Goal: Register for event/course

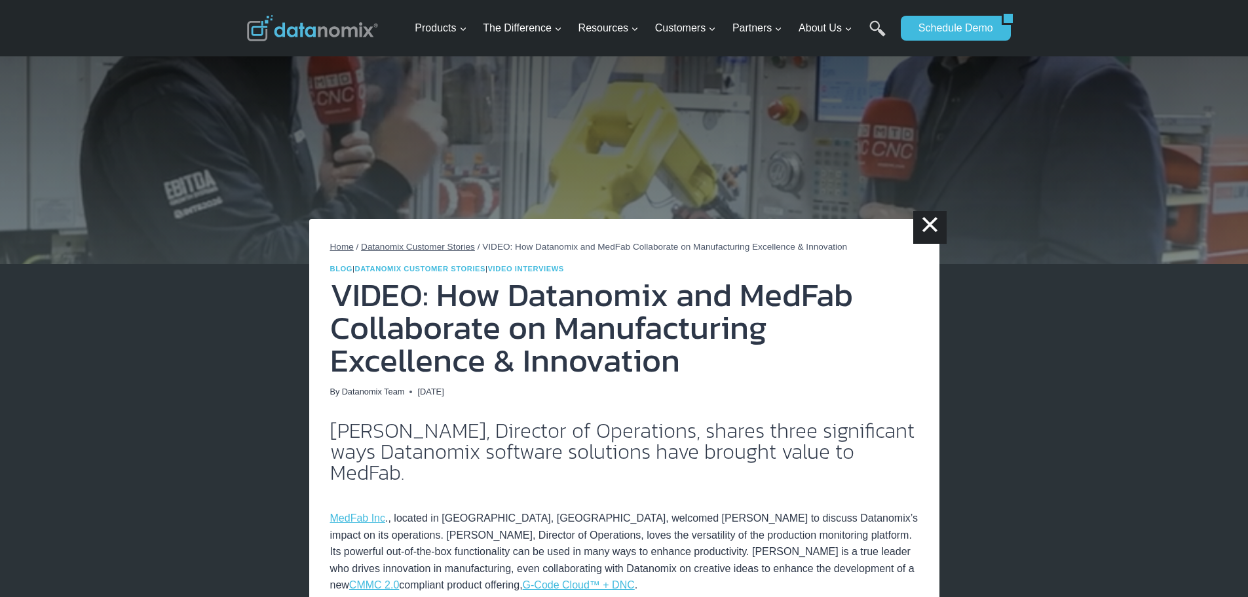
drag, startPoint x: 1257, startPoint y: 9, endPoint x: 980, endPoint y: 160, distance: 314.8
click at [980, 160] on img at bounding box center [624, 132] width 1248 height 264
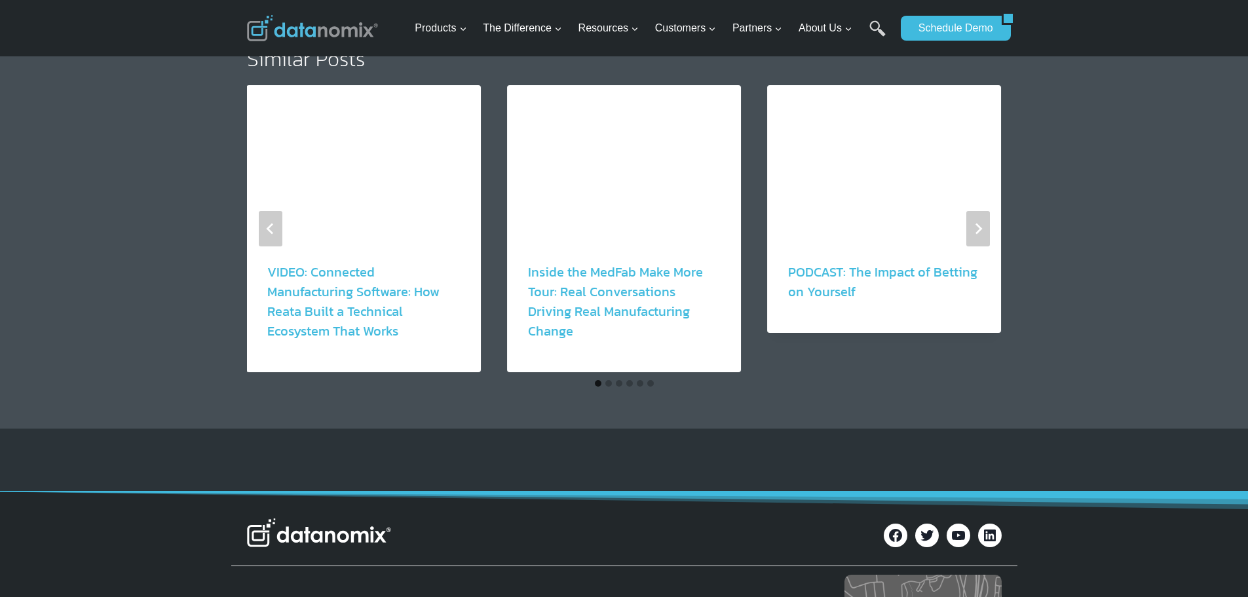
scroll to position [2423, 0]
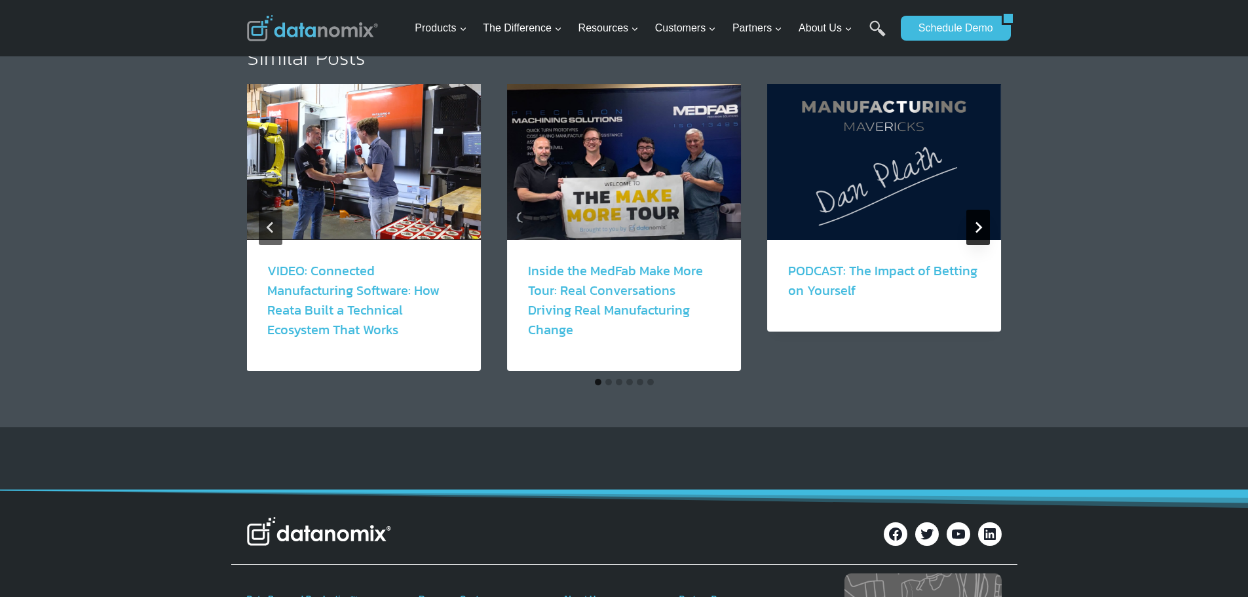
click at [987, 210] on button "Next" at bounding box center [978, 227] width 24 height 35
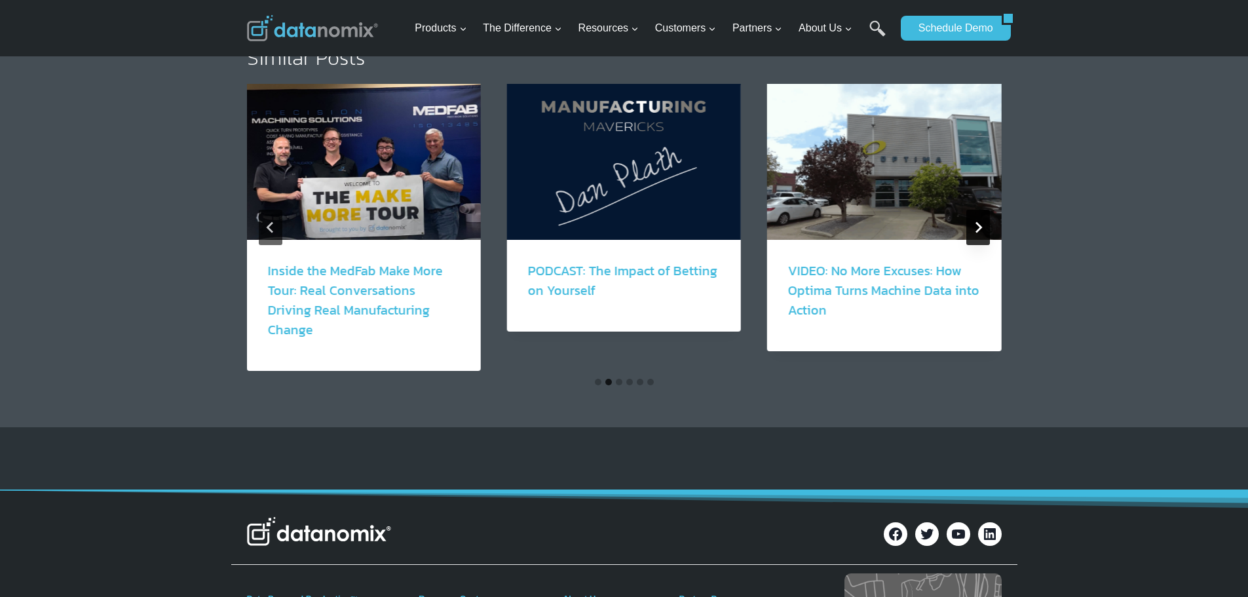
click at [987, 210] on button "Next" at bounding box center [978, 227] width 24 height 35
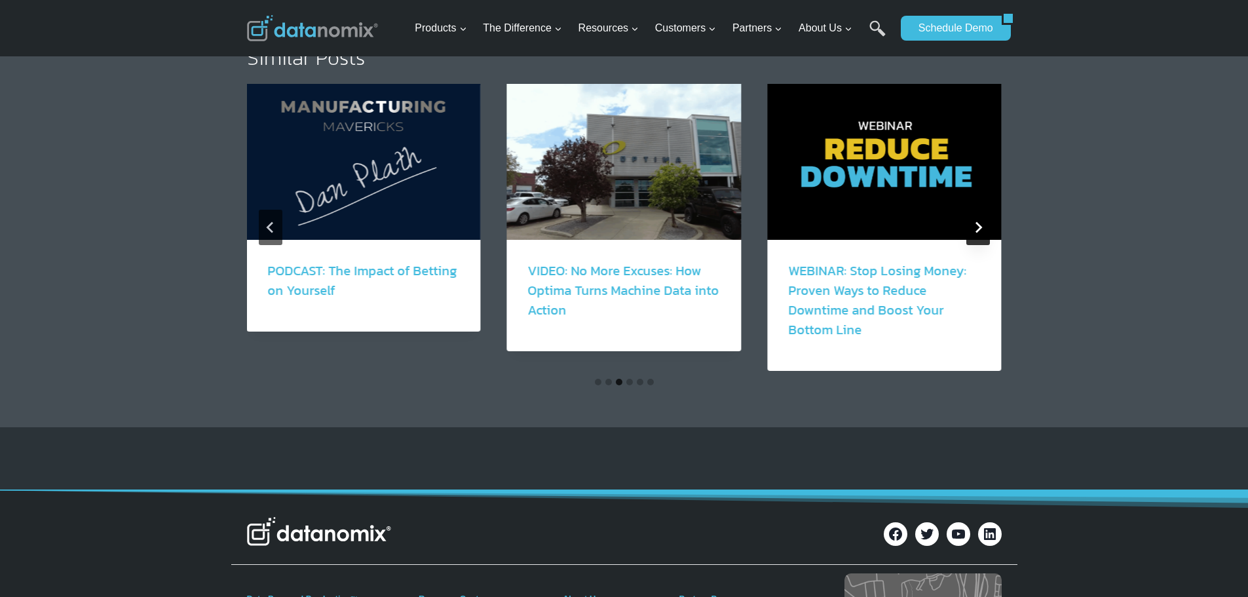
click at [987, 210] on button "Next" at bounding box center [978, 227] width 24 height 35
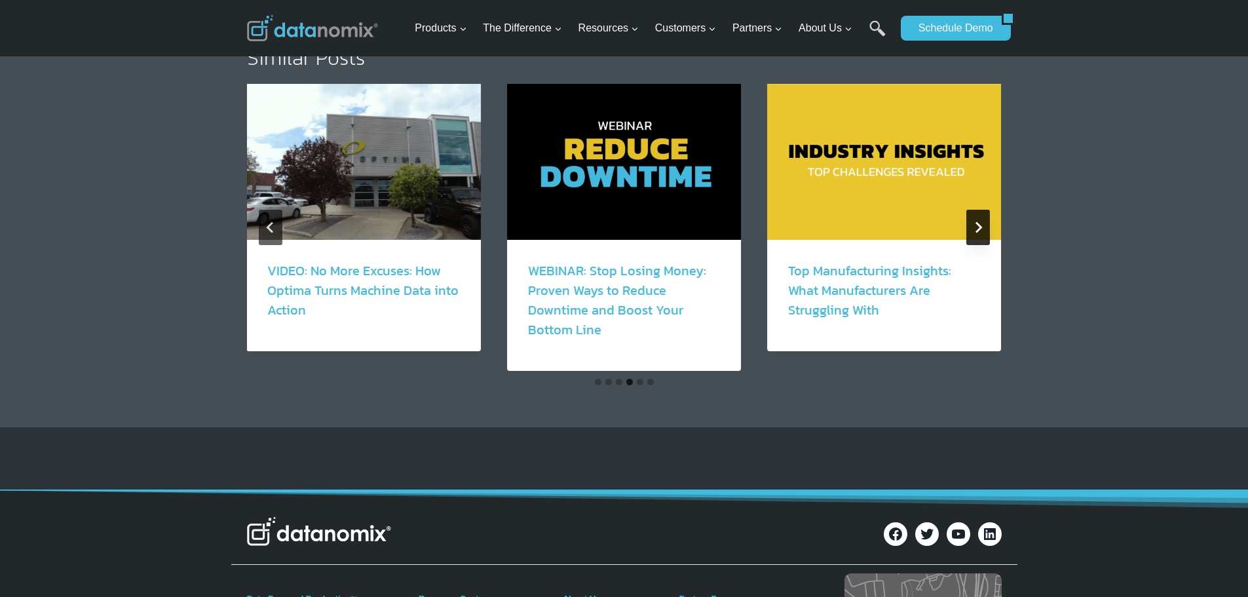
click at [987, 210] on button "Next" at bounding box center [978, 227] width 24 height 35
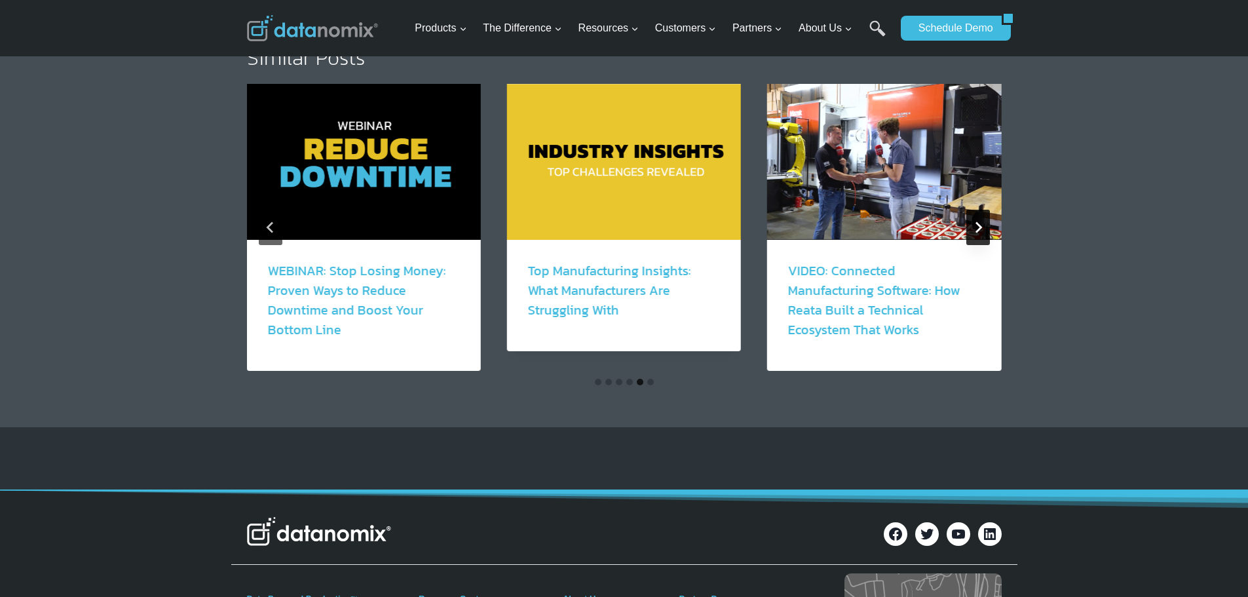
click at [986, 210] on button "Next" at bounding box center [978, 227] width 24 height 35
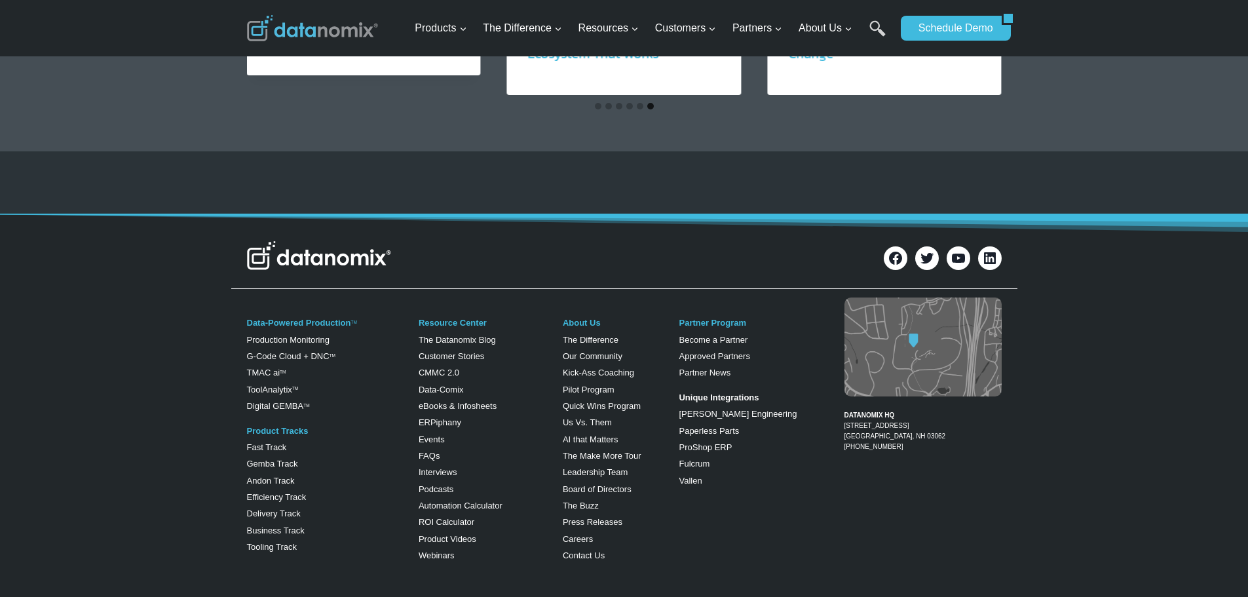
scroll to position [2850, 0]
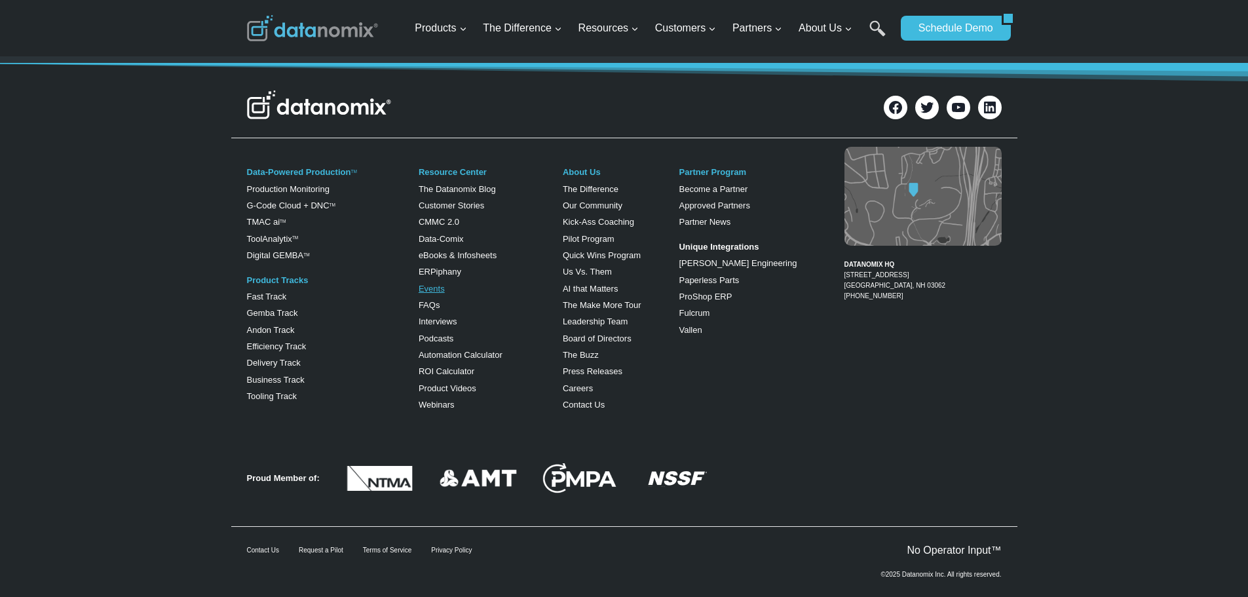
click at [439, 284] on link "Events" at bounding box center [431, 289] width 26 height 10
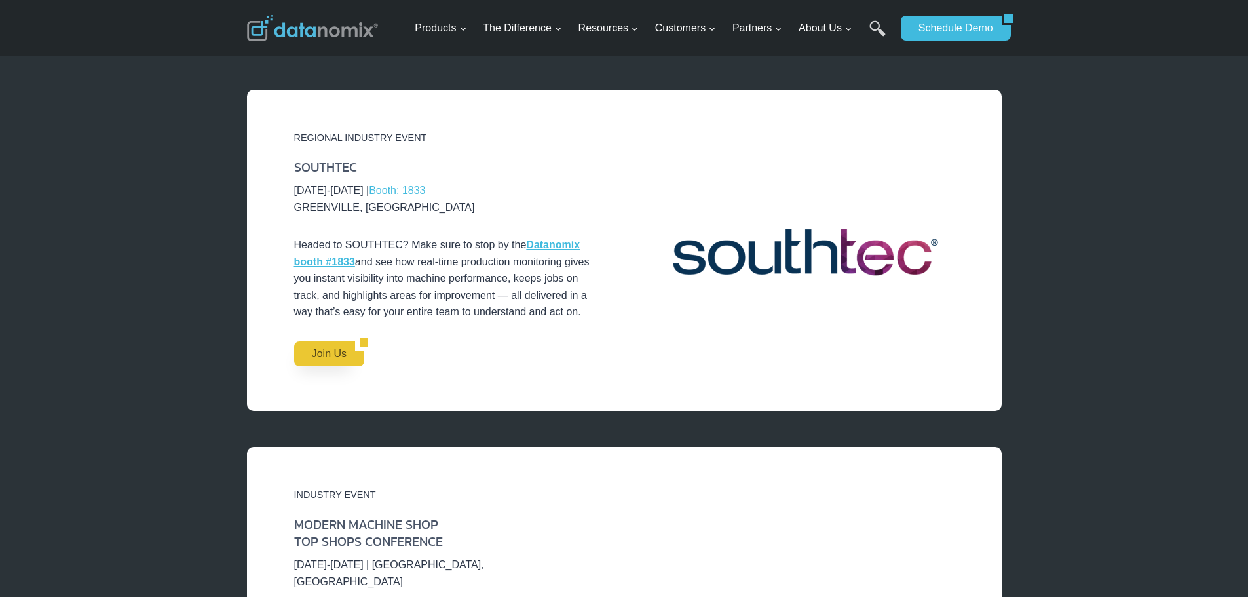
scroll to position [1800, 0]
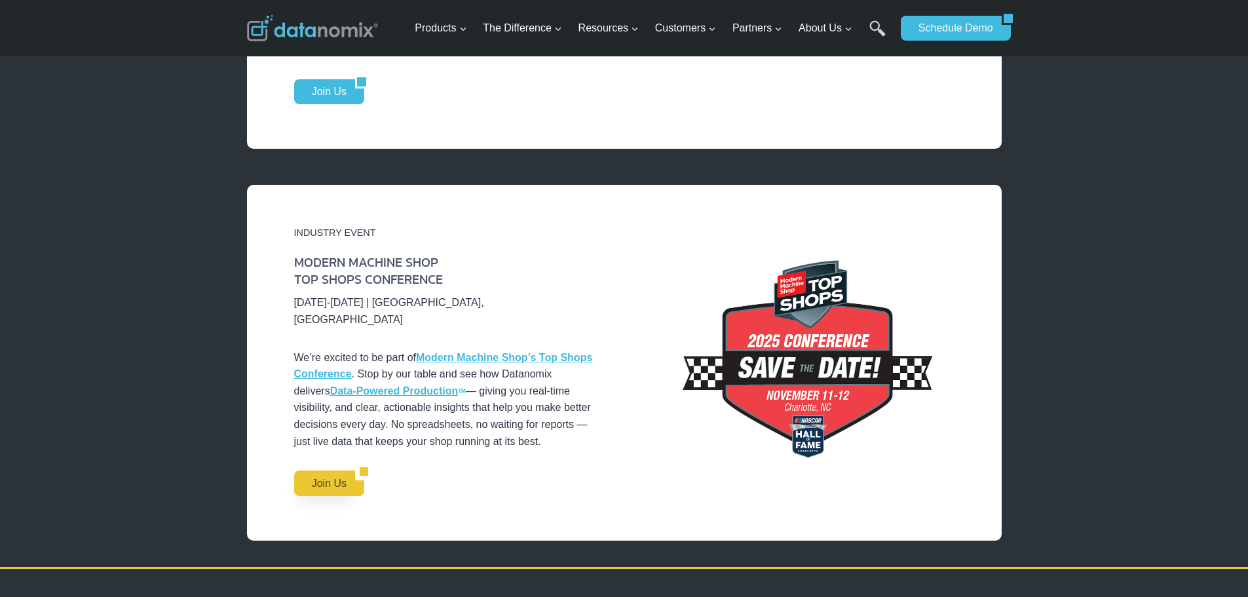
click at [346, 470] on link "Join Us" at bounding box center [324, 482] width 61 height 25
